Goal: Task Accomplishment & Management: Manage account settings

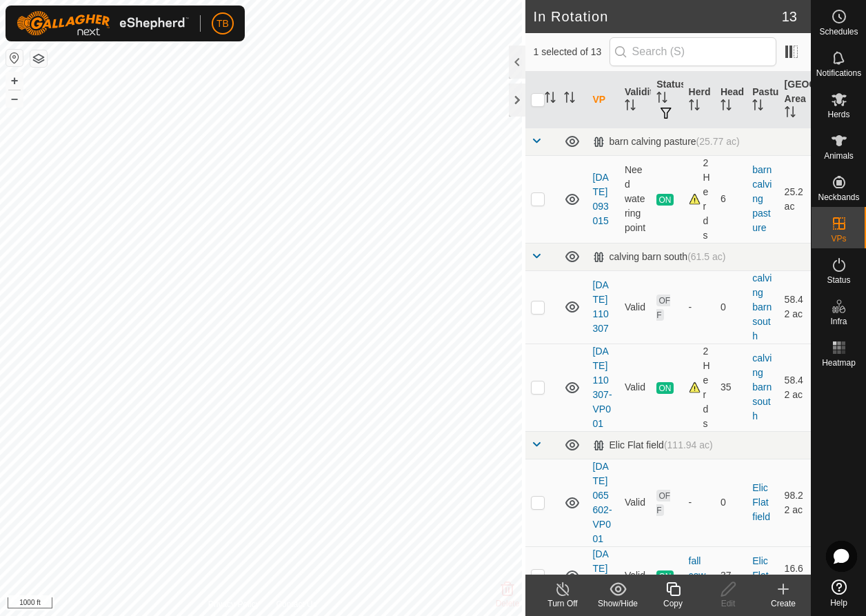
click at [670, 595] on icon at bounding box center [673, 589] width 17 height 17
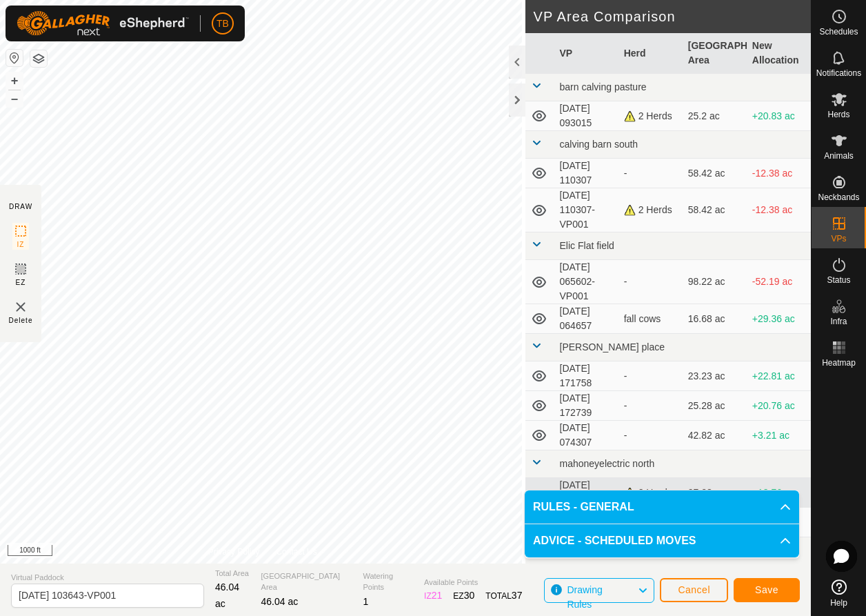
click at [756, 589] on span "Save" at bounding box center [766, 589] width 23 height 11
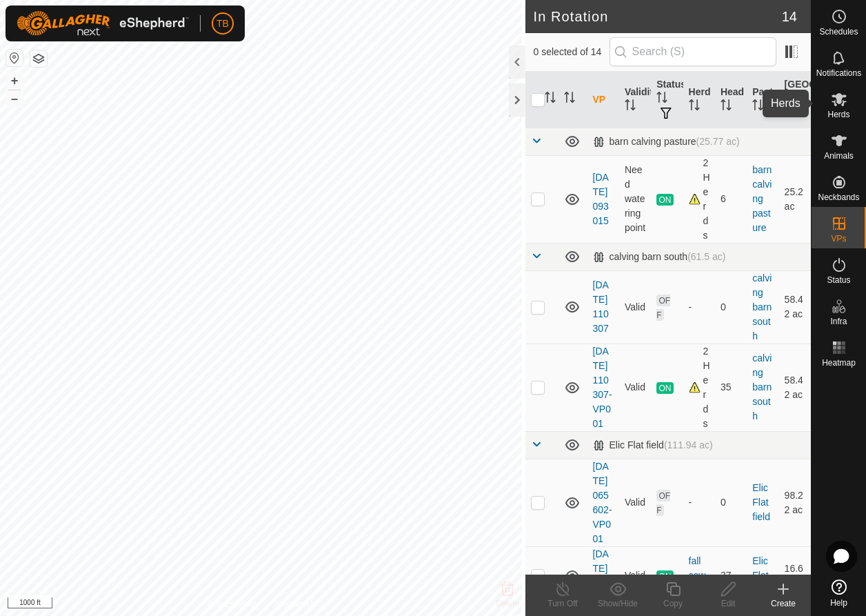
click at [840, 109] on es-mob-svg-icon at bounding box center [839, 99] width 25 height 22
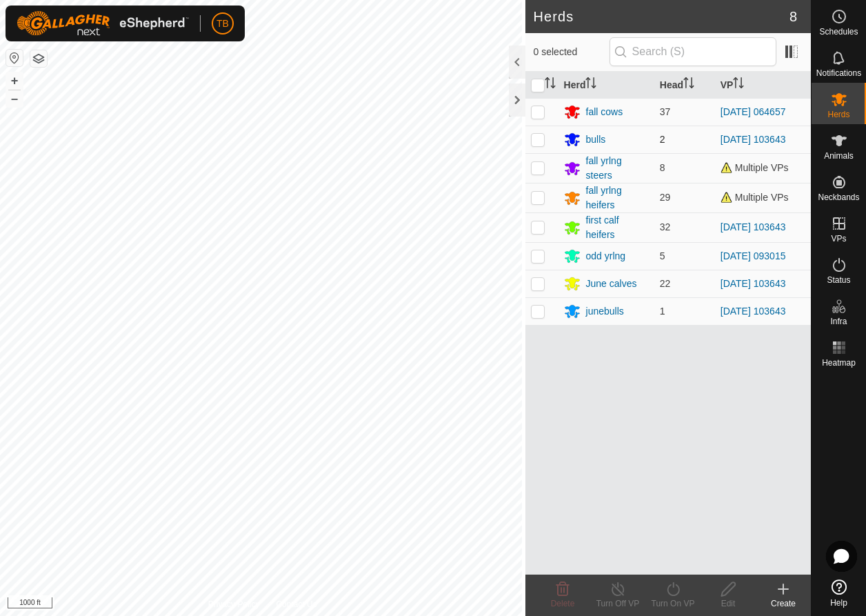
click at [533, 143] on p-checkbox at bounding box center [538, 139] width 14 height 11
checkbox input "true"
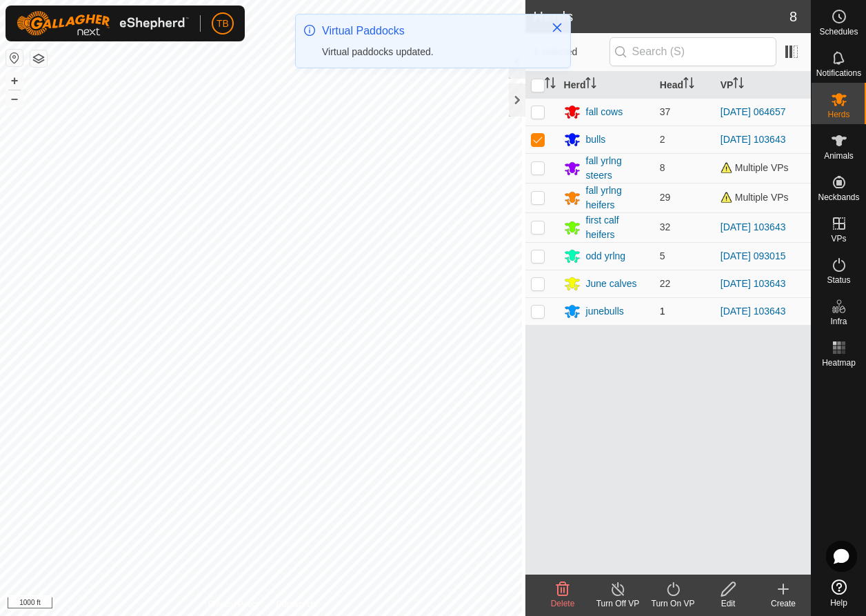
click at [531, 314] on p-checkbox at bounding box center [538, 311] width 14 height 11
checkbox input "true"
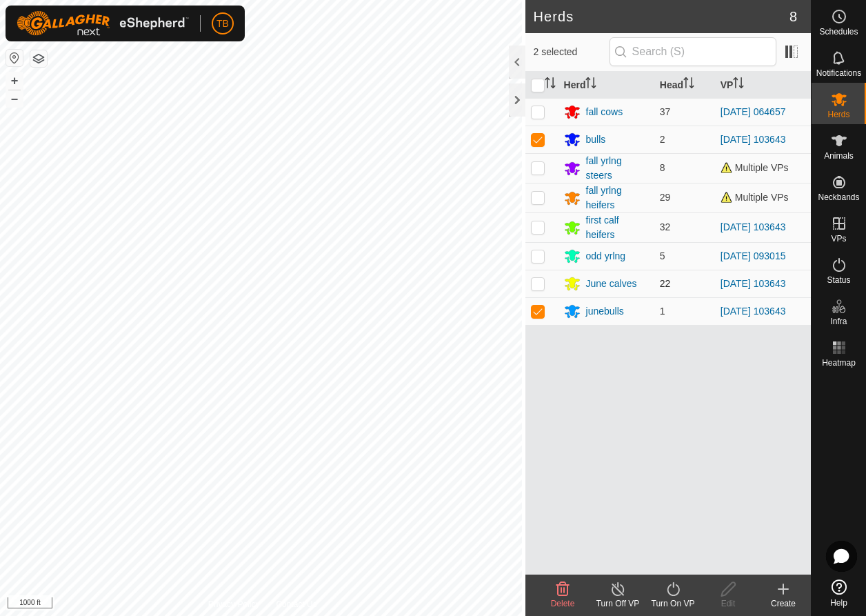
click at [535, 283] on p-checkbox at bounding box center [538, 283] width 14 height 11
checkbox input "true"
click at [538, 224] on p-checkbox at bounding box center [538, 226] width 14 height 11
checkbox input "true"
click at [679, 590] on icon at bounding box center [673, 589] width 17 height 17
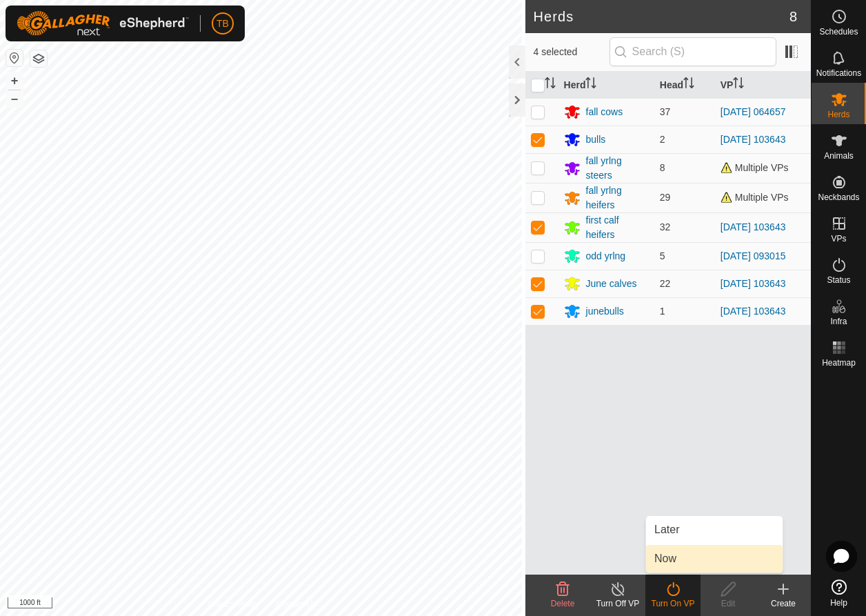
click at [675, 556] on link "Now" at bounding box center [714, 559] width 137 height 28
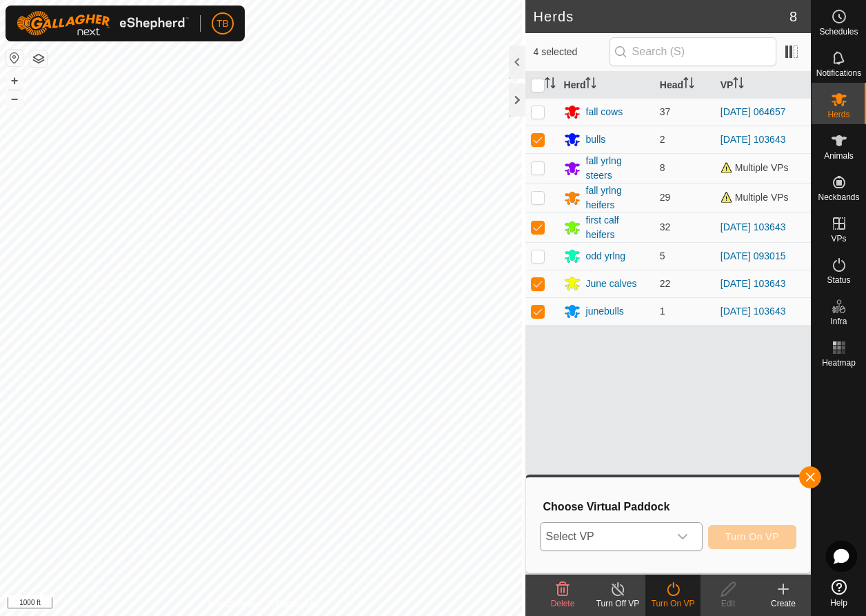
click at [684, 536] on icon "dropdown trigger" at bounding box center [682, 536] width 11 height 11
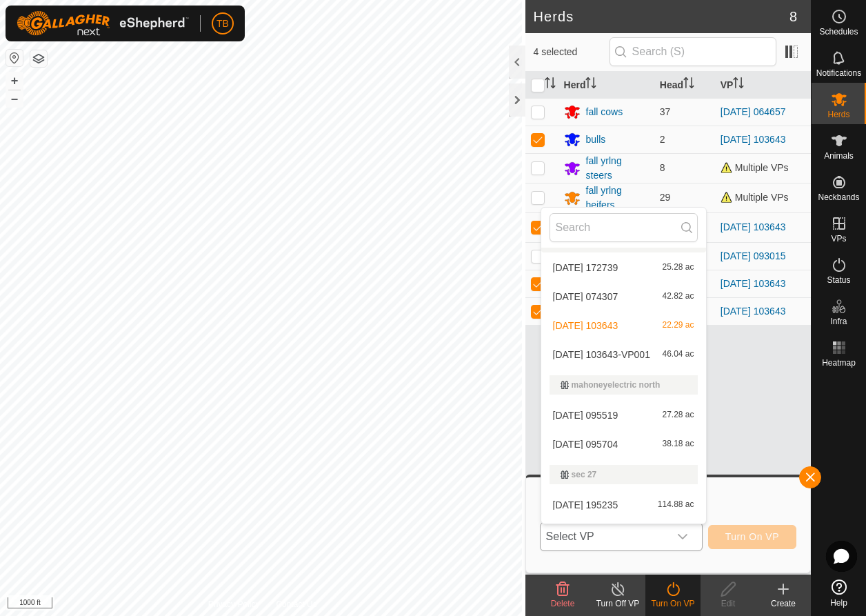
scroll to position [319, 0]
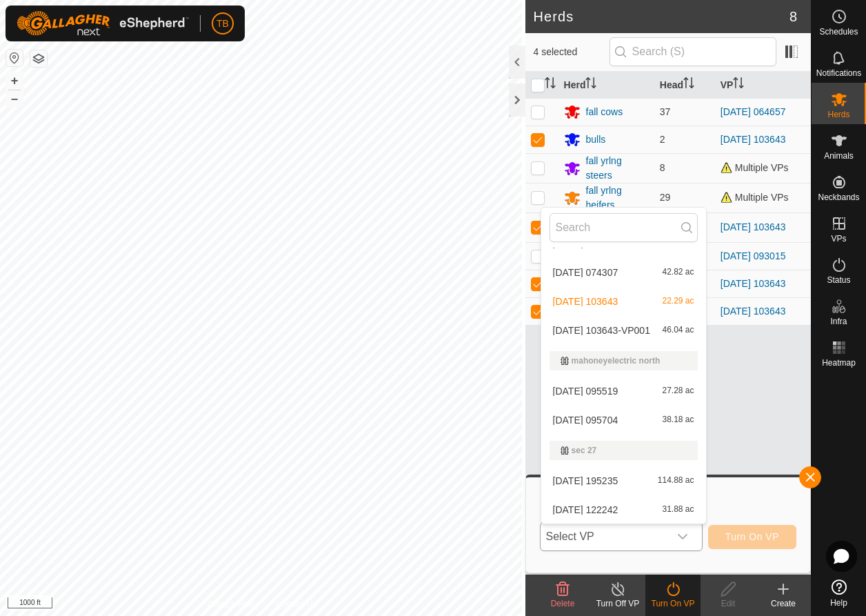
click at [591, 324] on li "[DATE] 103643-VP001 46.04 ac" at bounding box center [624, 331] width 165 height 28
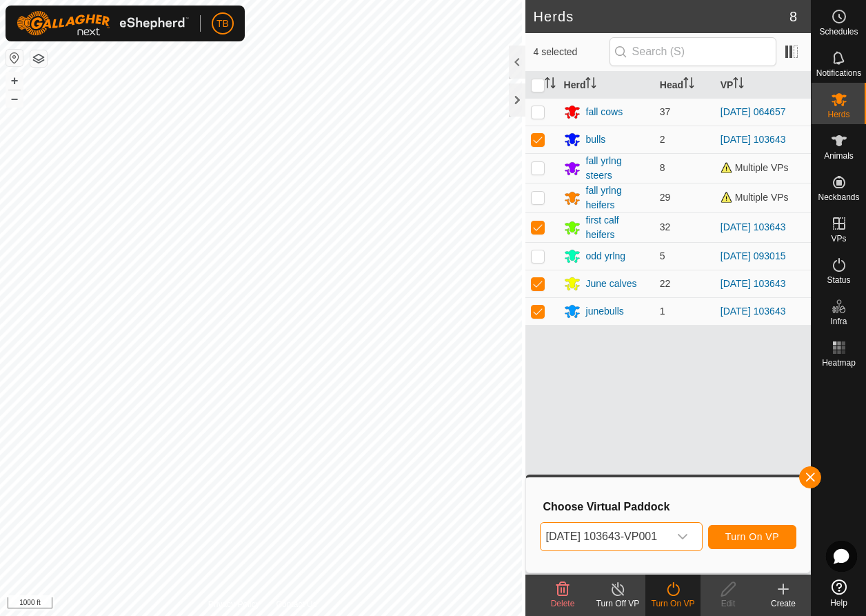
click at [757, 533] on span "Turn On VP" at bounding box center [753, 536] width 54 height 11
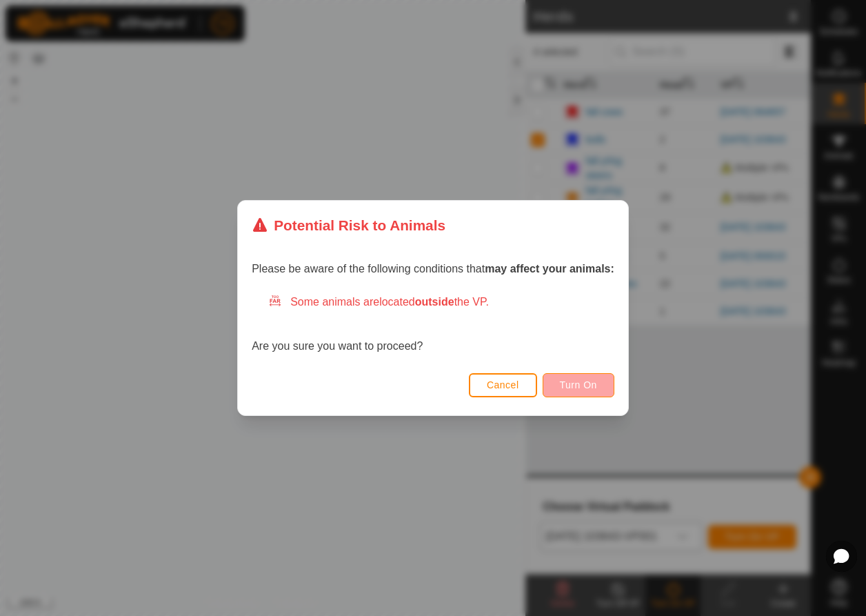
click at [578, 390] on button "Turn On" at bounding box center [579, 385] width 72 height 24
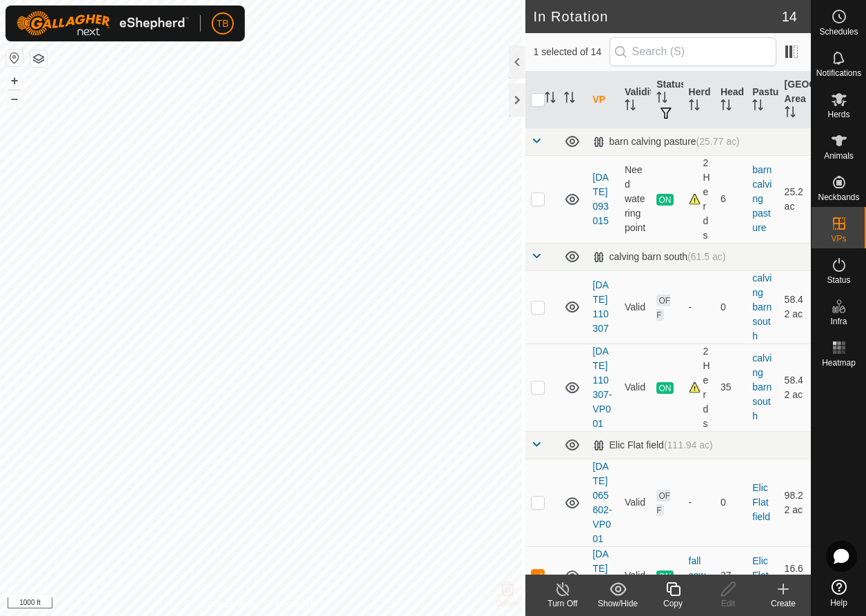
click at [675, 596] on icon at bounding box center [673, 589] width 14 height 14
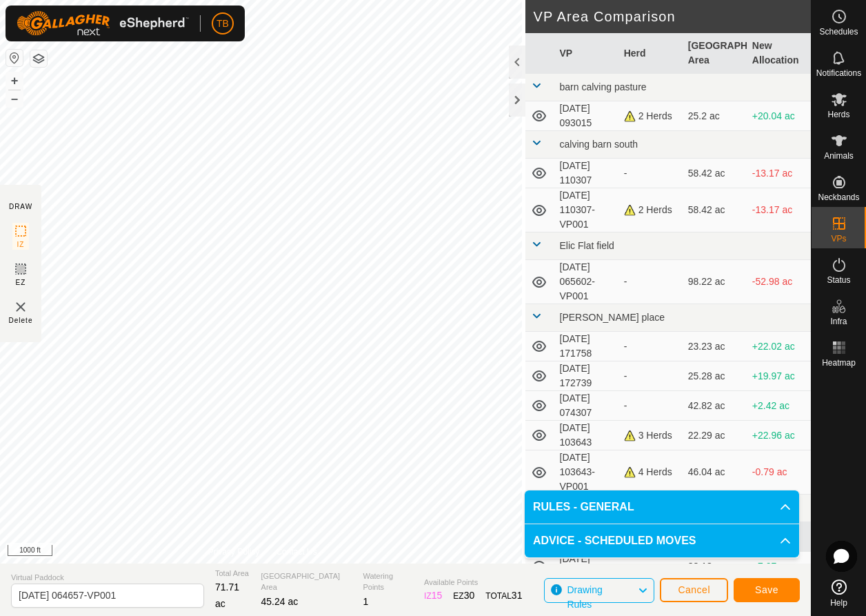
click at [694, 582] on button "Cancel" at bounding box center [694, 590] width 68 height 24
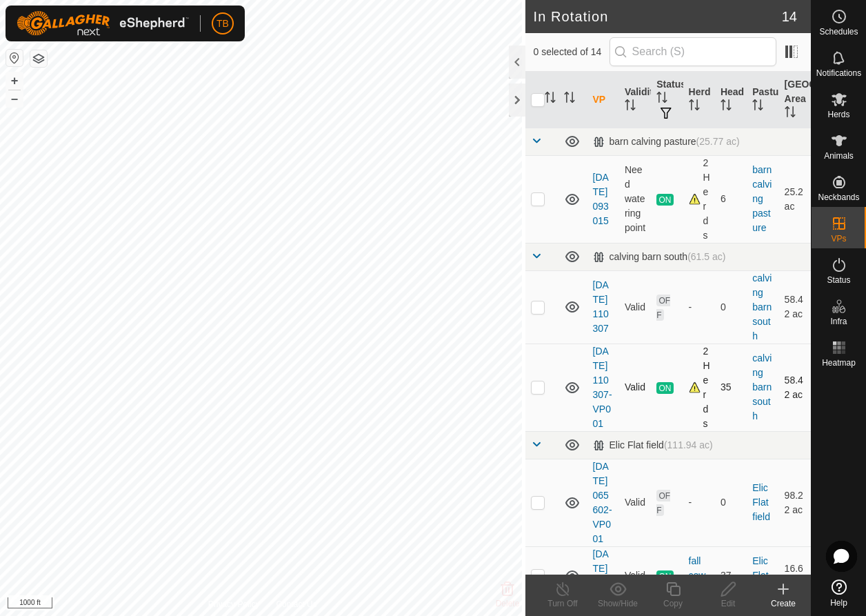
checkbox input "true"
click at [670, 592] on icon at bounding box center [673, 589] width 14 height 14
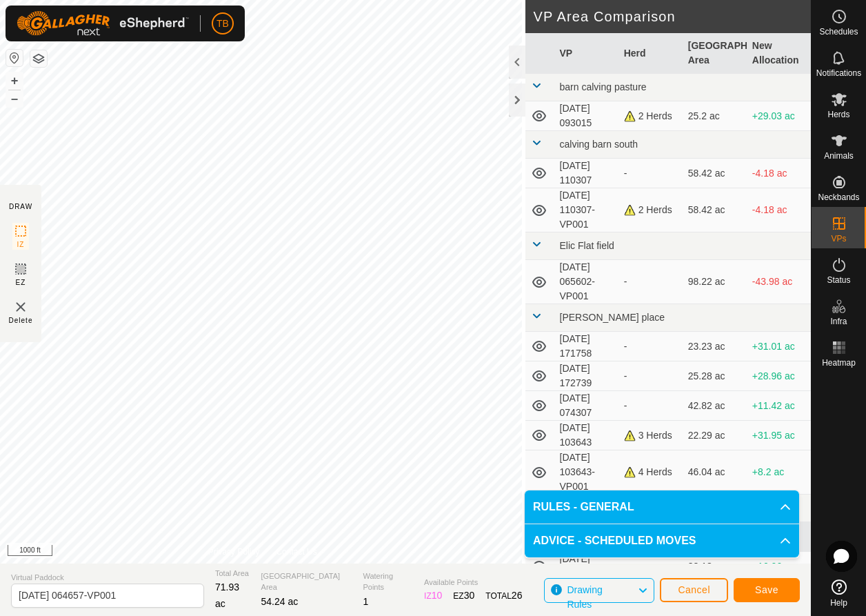
click at [766, 588] on span "Save" at bounding box center [766, 589] width 23 height 11
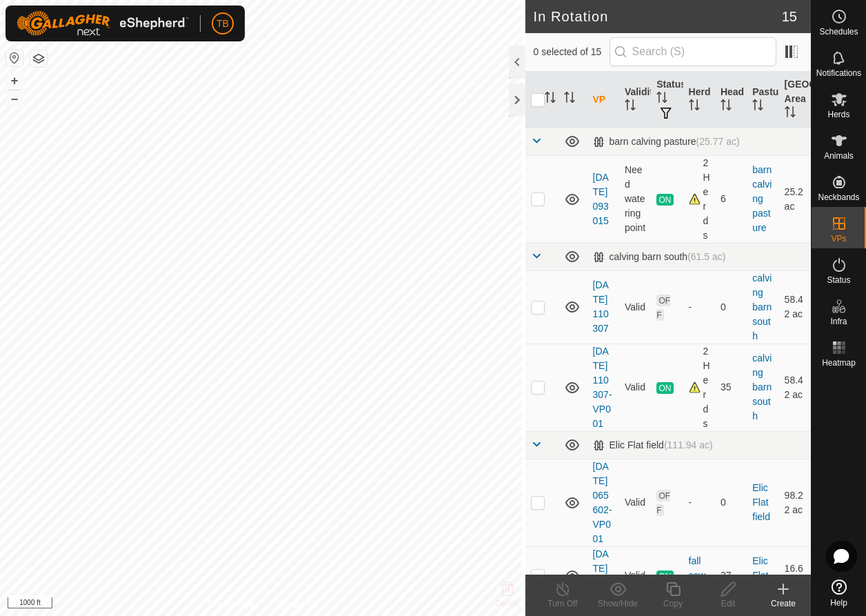
click at [785, 592] on icon at bounding box center [783, 589] width 17 height 17
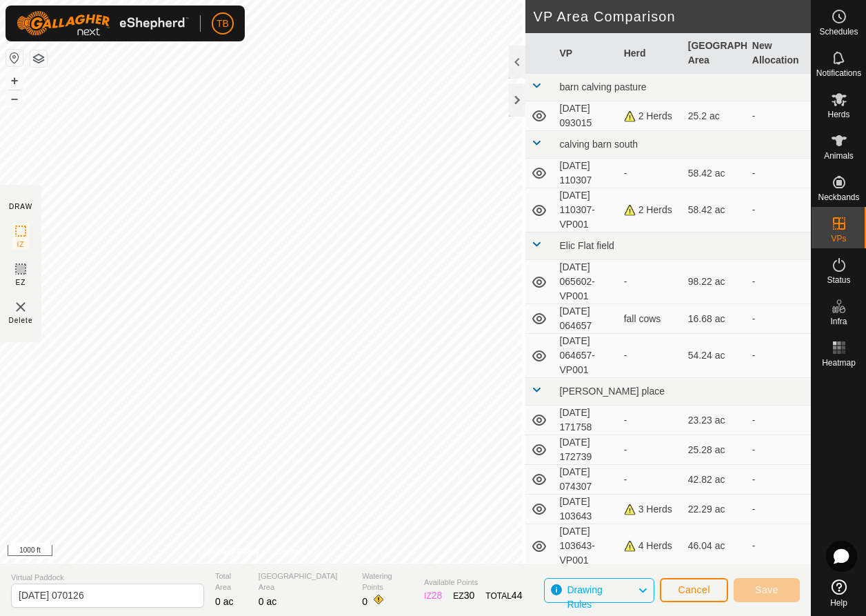
click at [682, 591] on span "Cancel" at bounding box center [694, 589] width 32 height 11
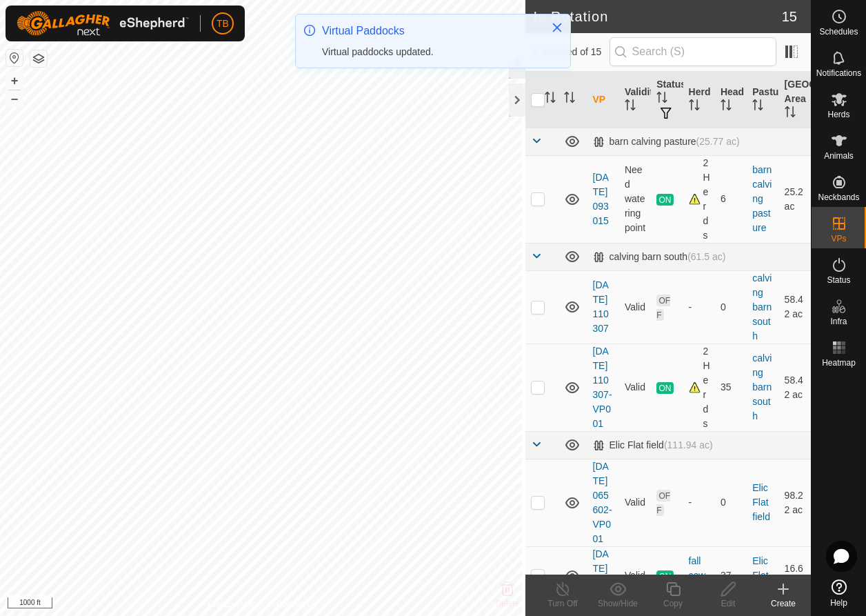
checkbox input "true"
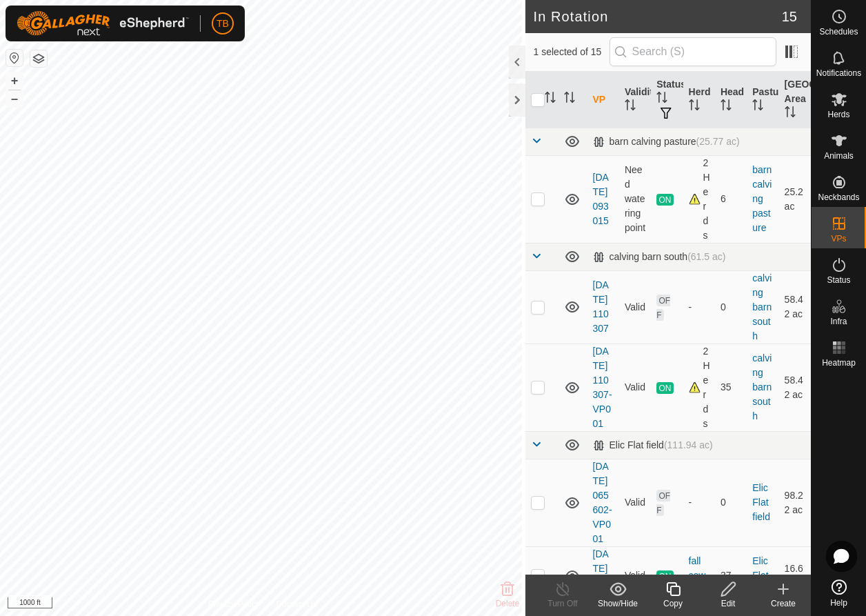
click at [726, 591] on icon at bounding box center [728, 589] width 17 height 17
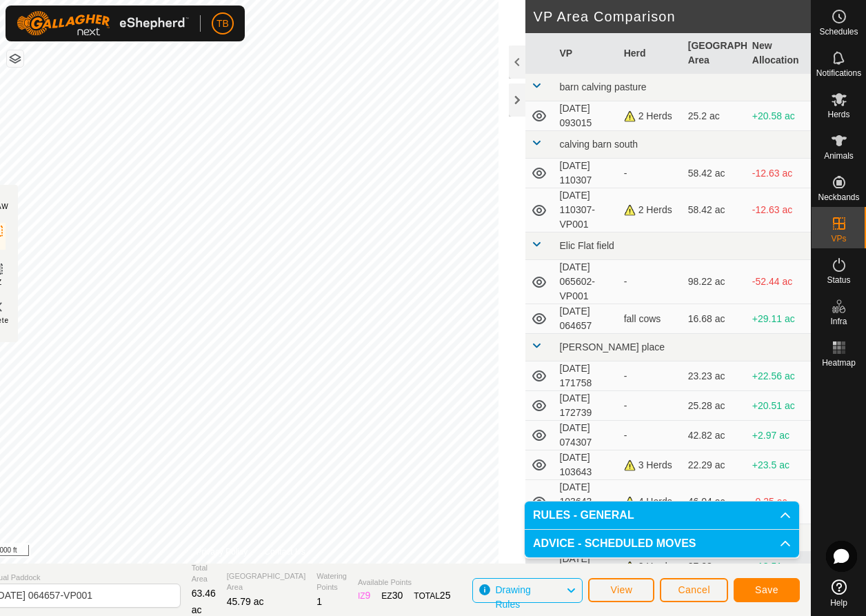
click at [767, 585] on span "Save" at bounding box center [766, 589] width 23 height 11
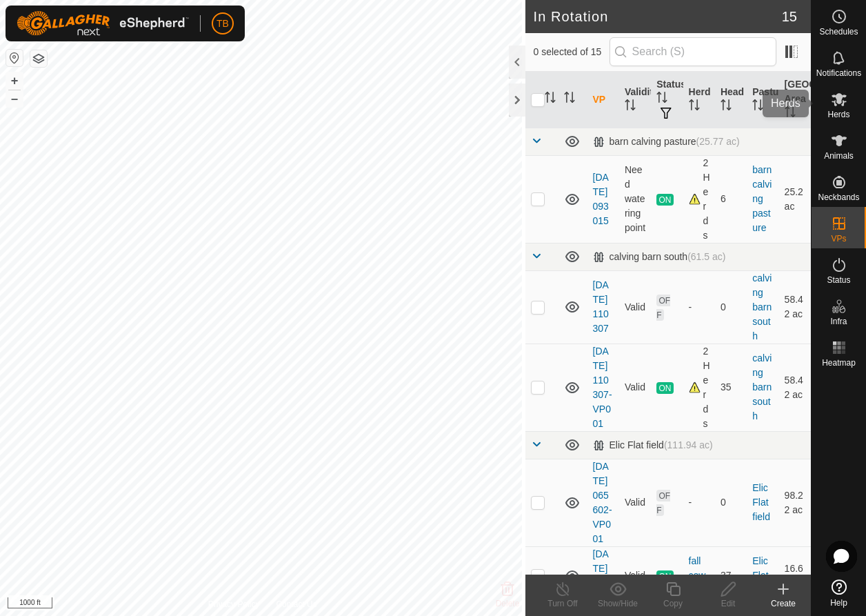
click at [840, 109] on es-mob-svg-icon at bounding box center [839, 99] width 25 height 22
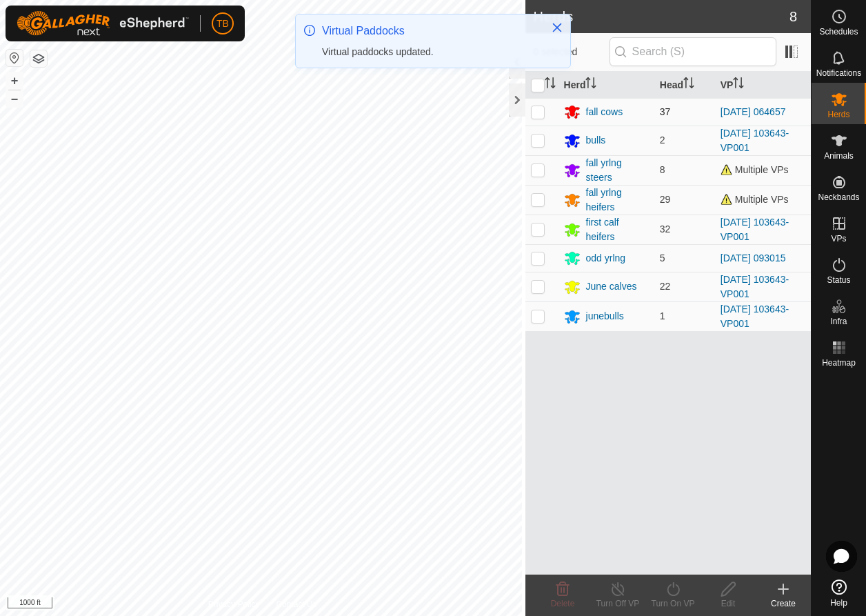
click at [531, 116] on p-checkbox at bounding box center [538, 111] width 14 height 11
checkbox input "true"
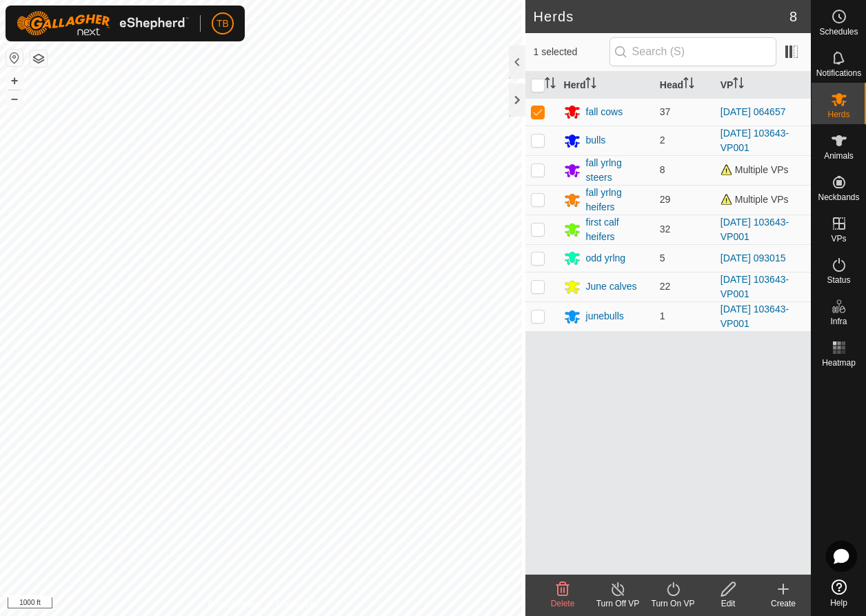
click at [673, 595] on icon at bounding box center [673, 589] width 12 height 14
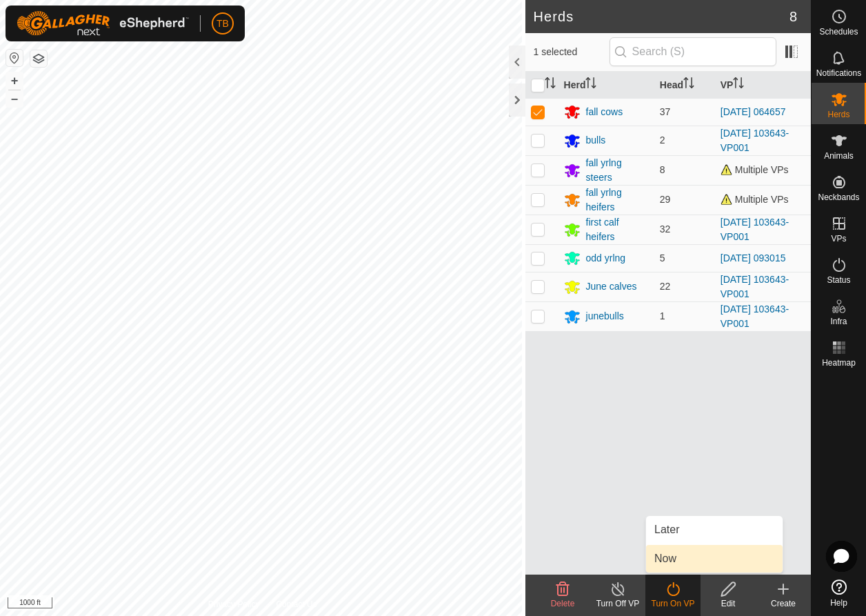
click at [668, 562] on link "Now" at bounding box center [714, 559] width 137 height 28
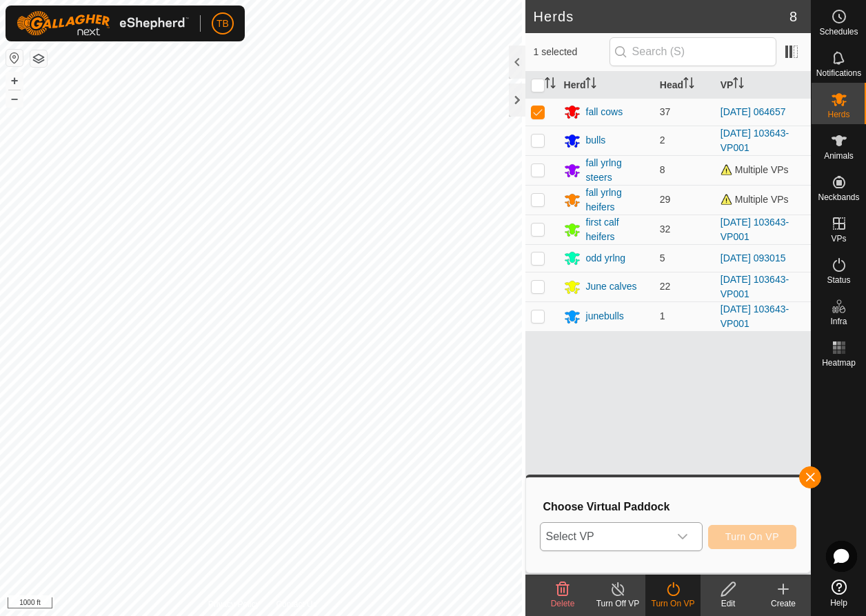
click at [682, 535] on icon "dropdown trigger" at bounding box center [682, 536] width 11 height 11
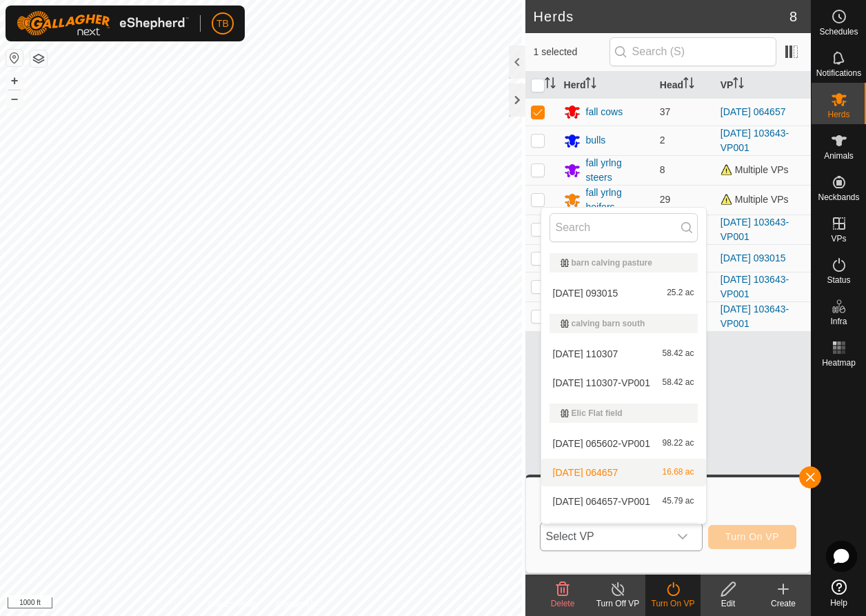
scroll to position [17, 0]
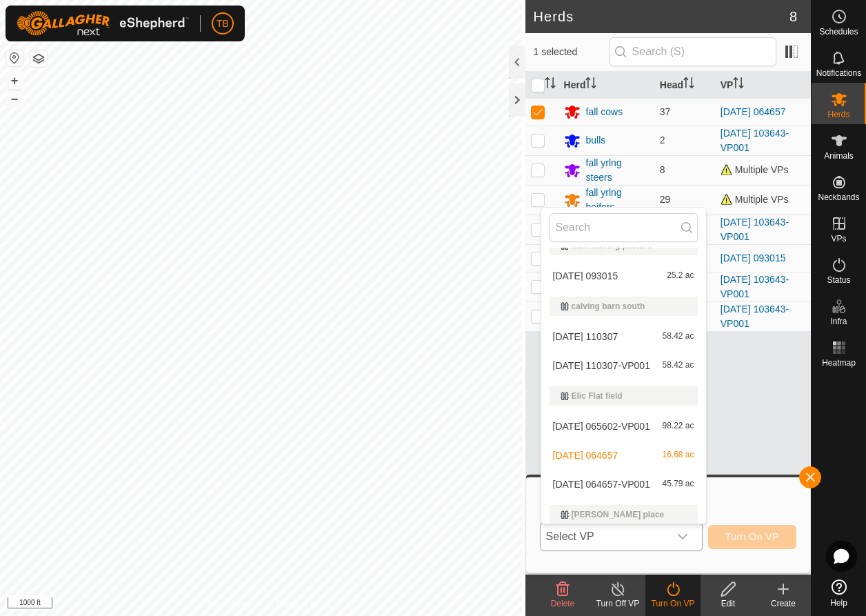
click at [619, 483] on li "[DATE] 064657-VP001 45.79 ac" at bounding box center [624, 484] width 165 height 28
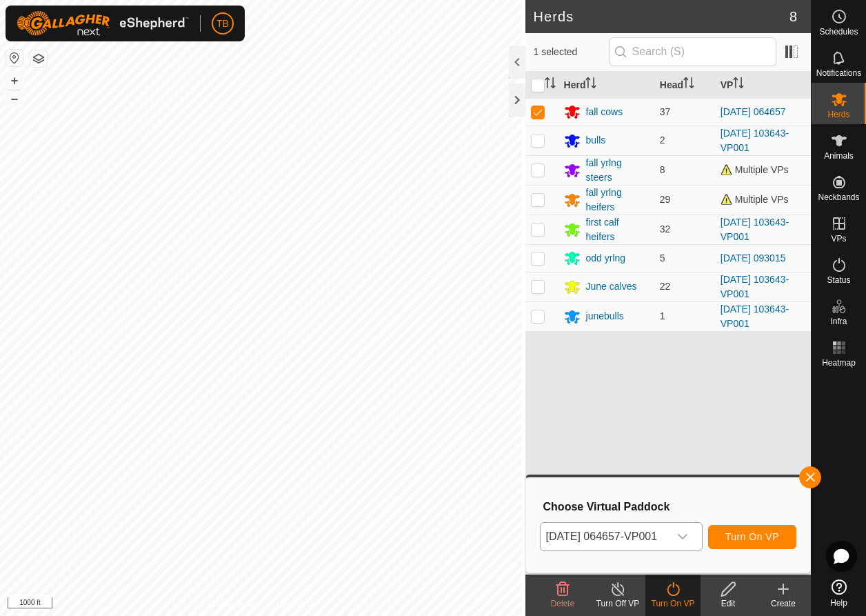
click at [760, 539] on span "Turn On VP" at bounding box center [753, 536] width 54 height 11
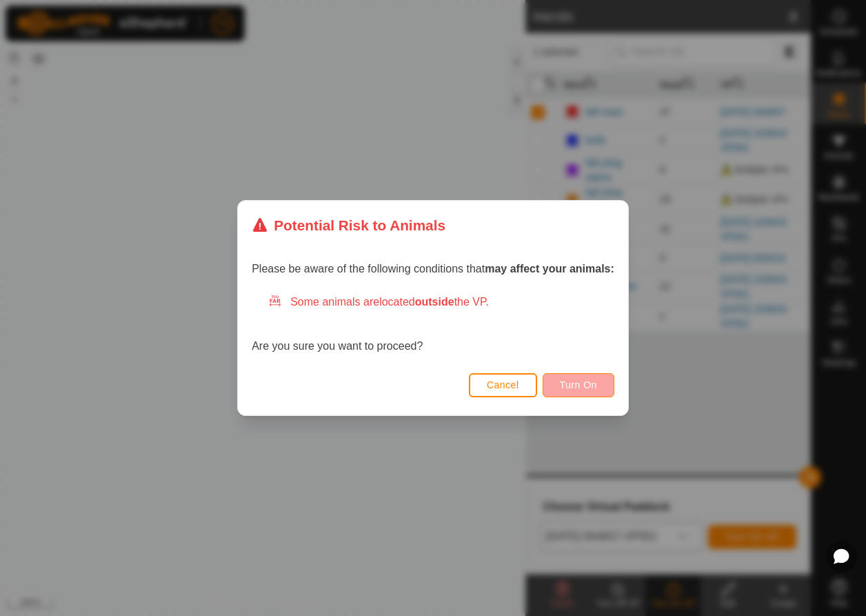
click at [597, 390] on span "Turn On" at bounding box center [578, 384] width 37 height 11
